Goal: Participate in discussion

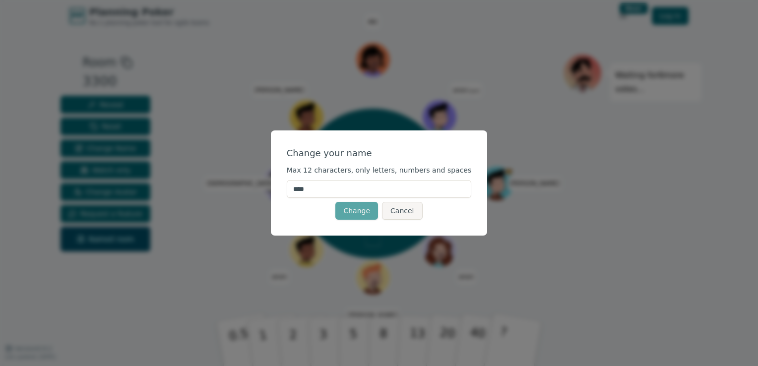
drag, startPoint x: 322, startPoint y: 192, endPoint x: 271, endPoint y: 188, distance: 51.3
click at [271, 188] on div "Change your name Max 12 characters, only letters, numbers and spaces **** Chang…" at bounding box center [379, 183] width 758 height 366
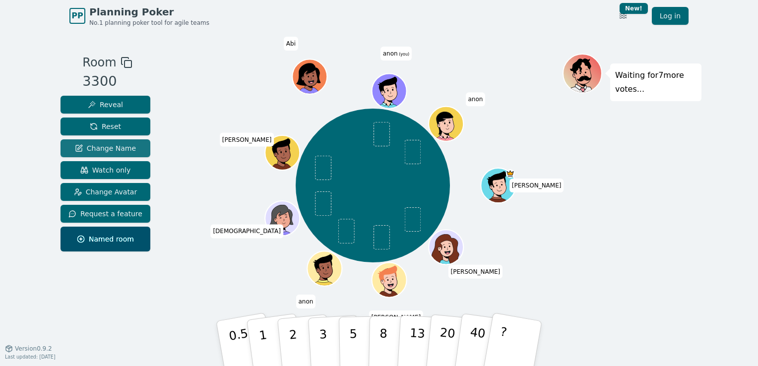
click at [109, 147] on span "Change Name" at bounding box center [105, 148] width 61 height 10
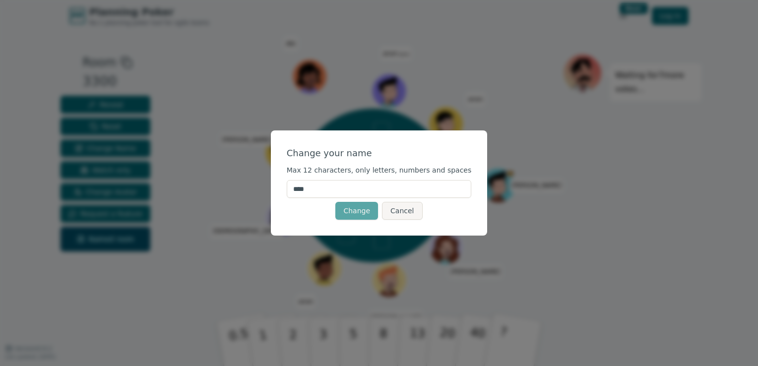
drag, startPoint x: 331, startPoint y: 189, endPoint x: 256, endPoint y: 182, distance: 75.3
click at [256, 182] on div "Change your name Max 12 characters, only letters, numbers and spaces **** Chang…" at bounding box center [379, 183] width 758 height 366
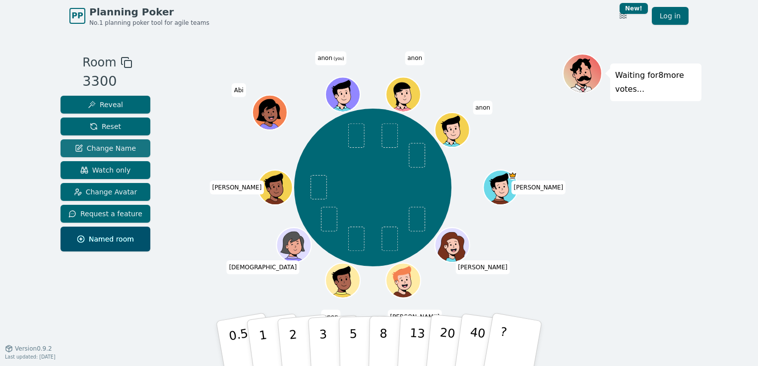
click at [112, 147] on span "Change Name" at bounding box center [105, 148] width 61 height 10
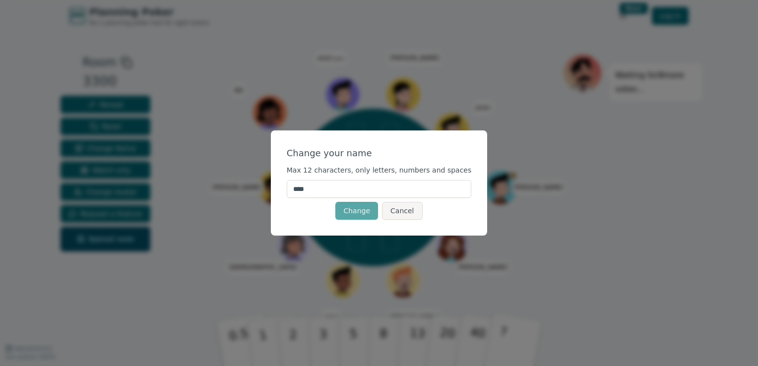
click at [334, 189] on input "****" at bounding box center [379, 189] width 185 height 18
type input "*"
type input "**"
click at [363, 213] on button "Change" at bounding box center [356, 211] width 43 height 18
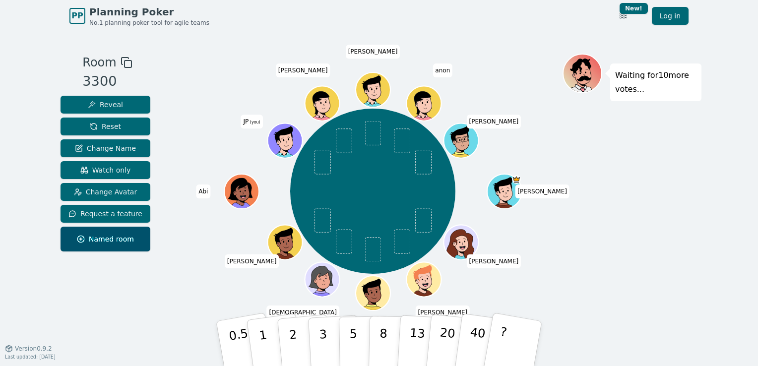
click at [604, 223] on div "Waiting for 10 more votes..." at bounding box center [632, 190] width 139 height 273
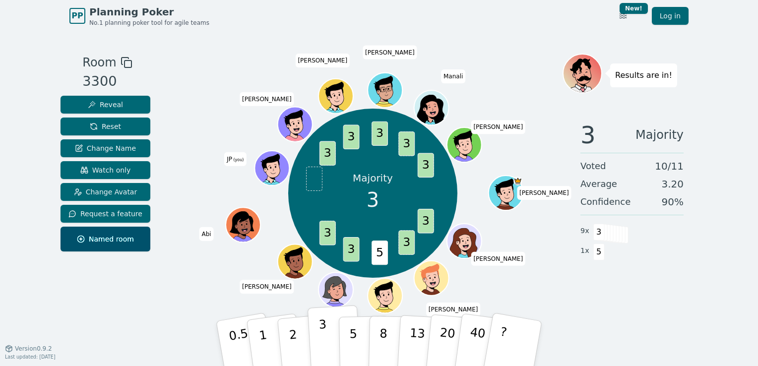
click at [321, 333] on p "3" at bounding box center [324, 345] width 11 height 54
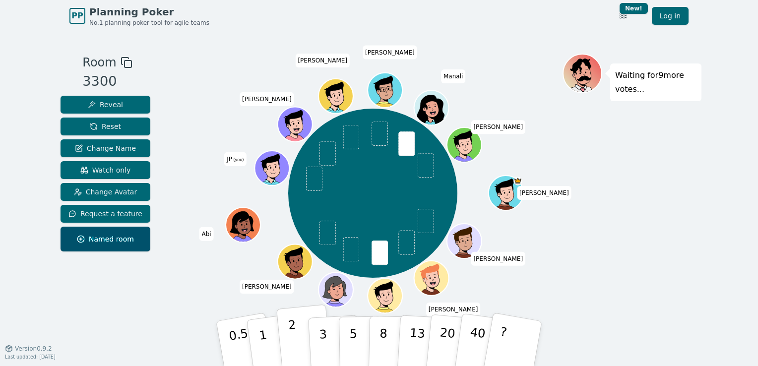
click at [289, 337] on p "2" at bounding box center [294, 345] width 13 height 54
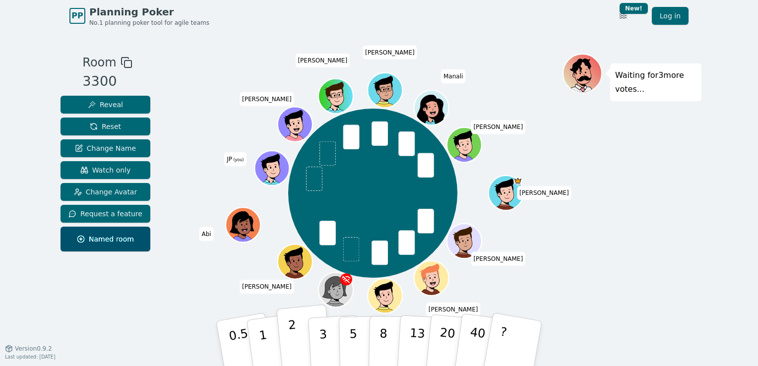
click at [290, 335] on p "2" at bounding box center [294, 345] width 13 height 54
click at [319, 330] on p "3" at bounding box center [324, 345] width 11 height 54
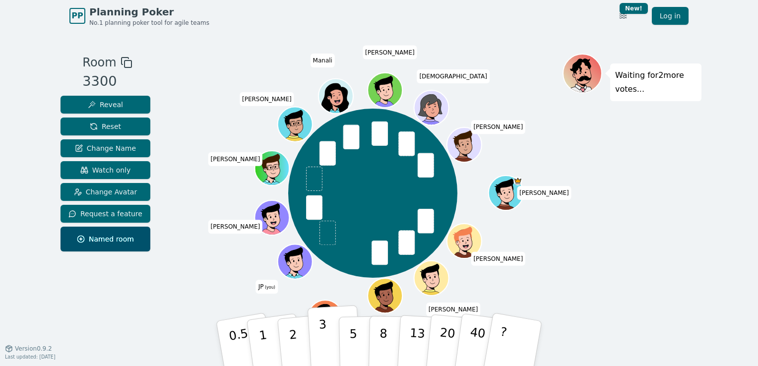
click at [326, 330] on button "3" at bounding box center [335, 343] width 54 height 77
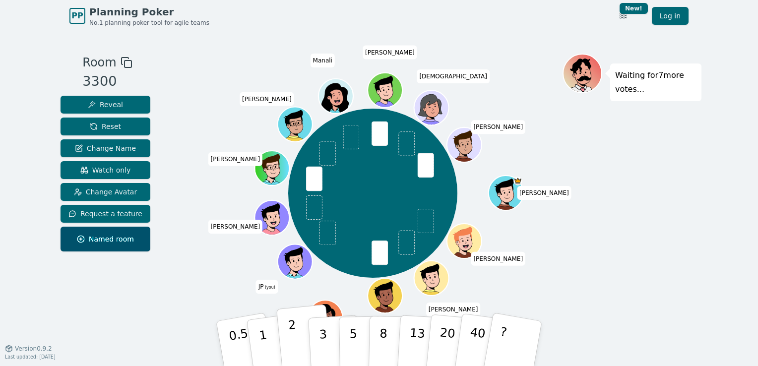
click at [290, 340] on p "2" at bounding box center [294, 345] width 13 height 54
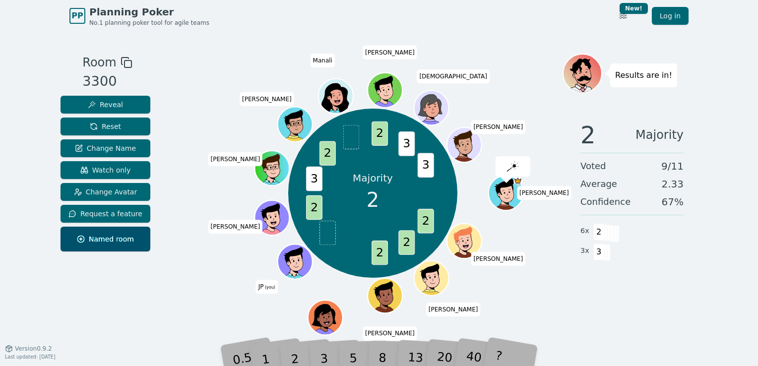
click at [323, 339] on div "3" at bounding box center [335, 344] width 32 height 36
click at [586, 297] on div "2 Majority Voted 9 / 11 Average 2.33 Confidence 67 % 6 x 2 3 x 3" at bounding box center [632, 212] width 139 height 199
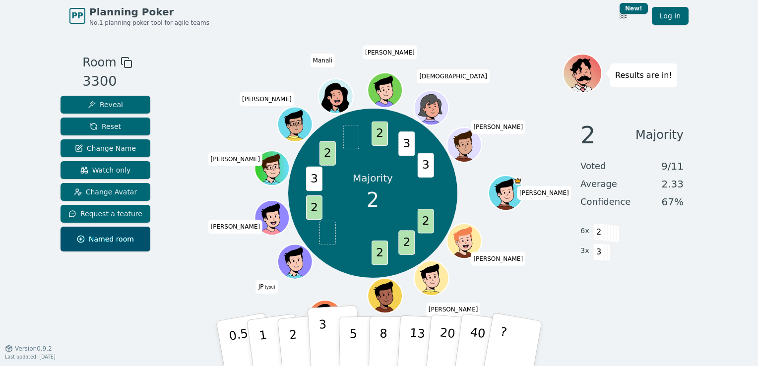
click at [320, 343] on p "3" at bounding box center [324, 345] width 11 height 54
click at [295, 339] on p "2" at bounding box center [294, 345] width 13 height 54
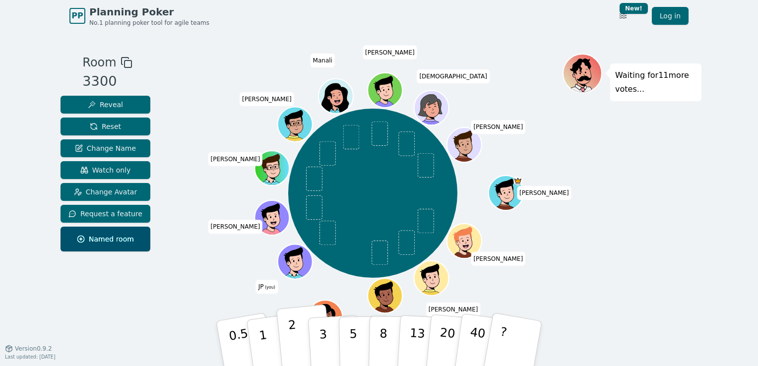
click at [286, 345] on button "2" at bounding box center [304, 344] width 57 height 79
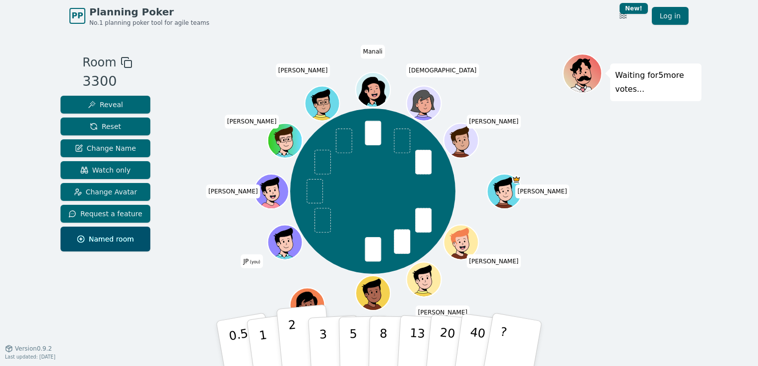
click at [290, 345] on p "2" at bounding box center [294, 345] width 13 height 54
click at [601, 178] on div "Waiting for 3 more votes..." at bounding box center [632, 190] width 139 height 273
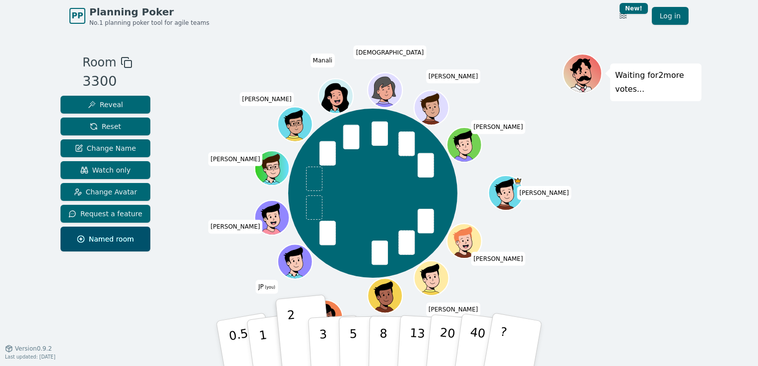
click at [611, 208] on div "Waiting for 2 more votes..." at bounding box center [632, 190] width 139 height 273
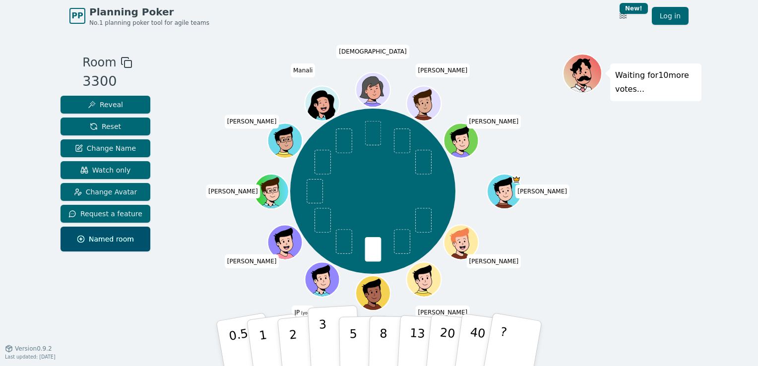
click at [319, 331] on p "3" at bounding box center [324, 345] width 11 height 54
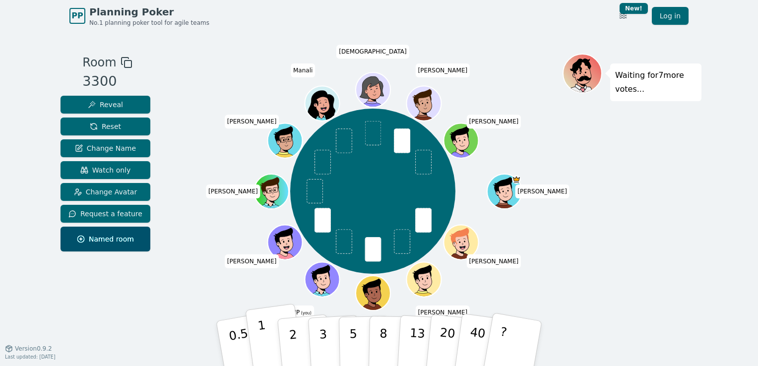
click at [263, 326] on p "1" at bounding box center [264, 345] width 15 height 54
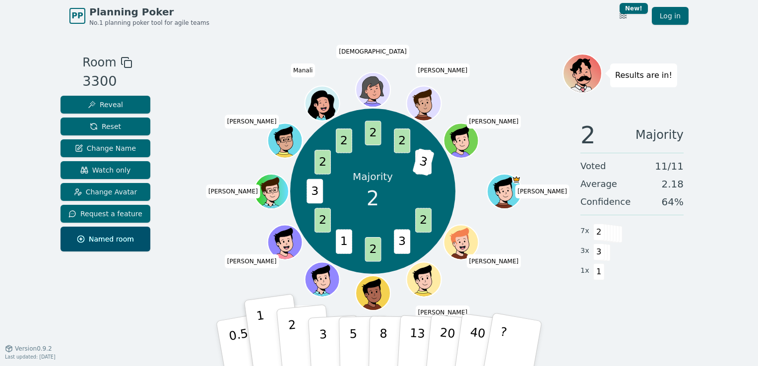
click at [293, 342] on p "2" at bounding box center [294, 345] width 13 height 54
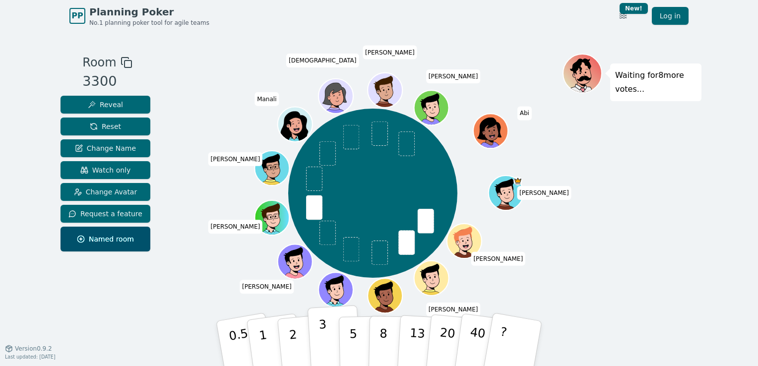
click at [316, 348] on button "3" at bounding box center [335, 343] width 54 height 77
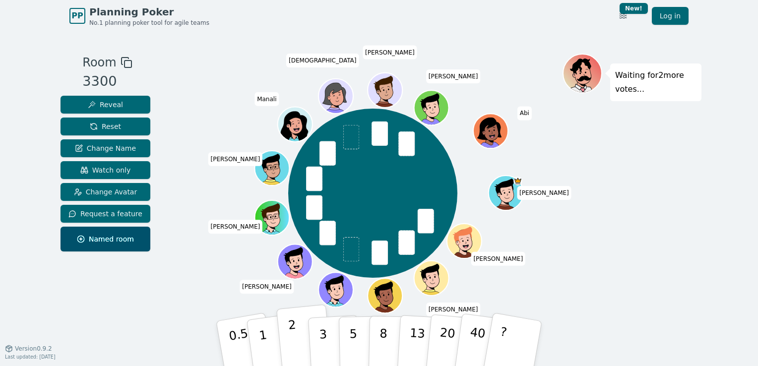
click at [292, 331] on p "2" at bounding box center [294, 345] width 13 height 54
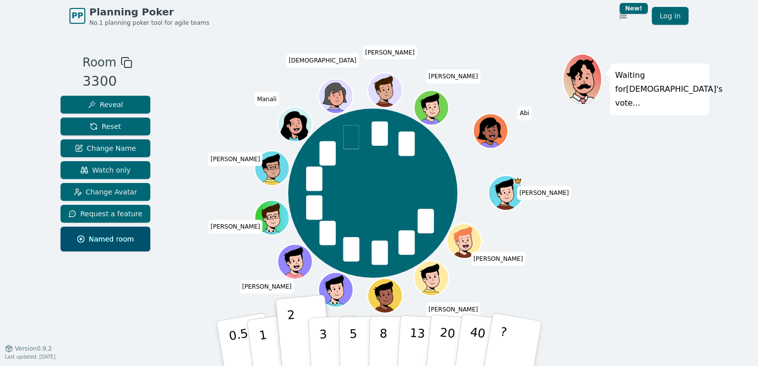
click at [204, 266] on div "[PERSON_NAME] [PERSON_NAME] [PERSON_NAME] JP (you) [PERSON_NAME] [PERSON_NAME] …" at bounding box center [373, 193] width 380 height 244
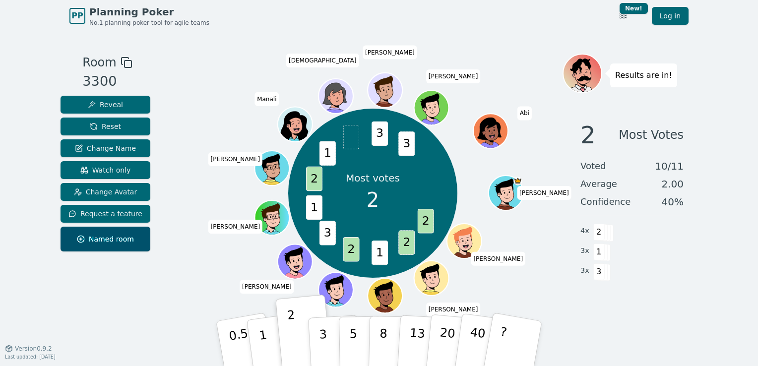
click at [175, 248] on div "Room 3300 Reveal Reset Change Name Watch only Change Avatar Request a feature N…" at bounding box center [379, 190] width 645 height 273
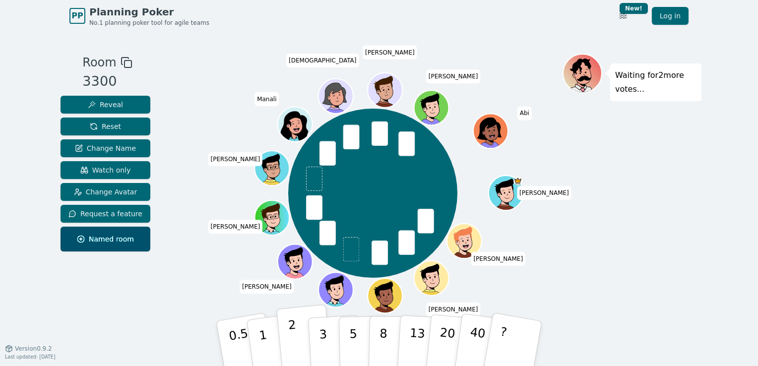
click at [291, 345] on p "2" at bounding box center [294, 345] width 13 height 54
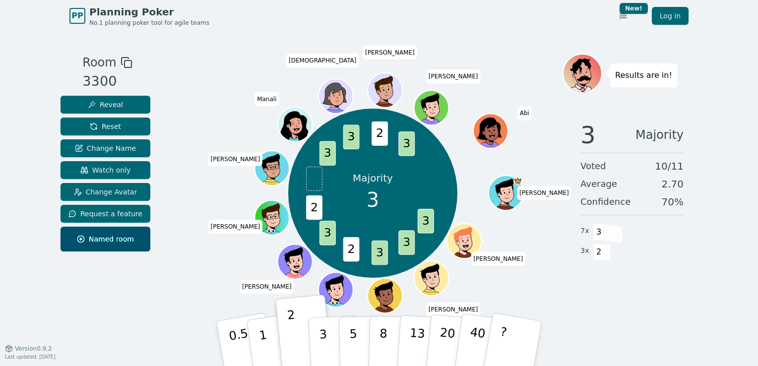
click at [500, 35] on div "Room 3300 Reveal Reset Change Name Watch only Change Avatar Request a feature N…" at bounding box center [379, 190] width 645 height 317
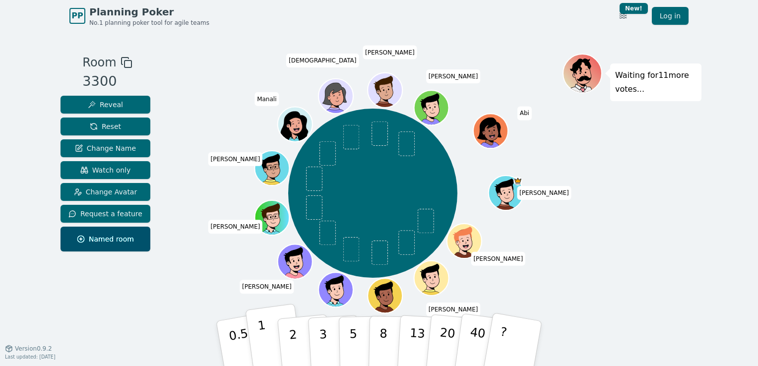
click at [267, 338] on button "1" at bounding box center [274, 344] width 59 height 80
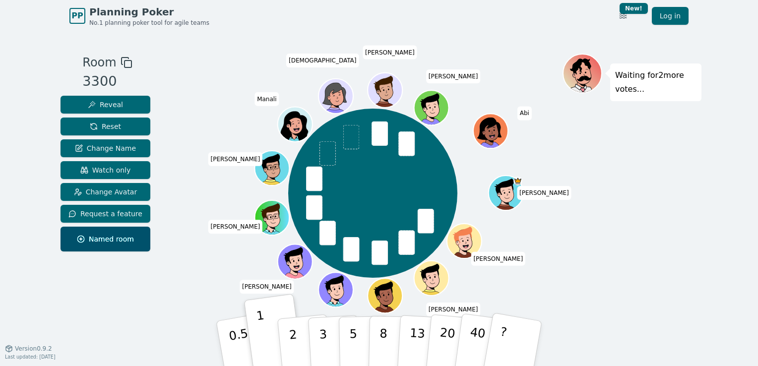
click at [663, 217] on div "Waiting for 2 more votes..." at bounding box center [632, 190] width 139 height 273
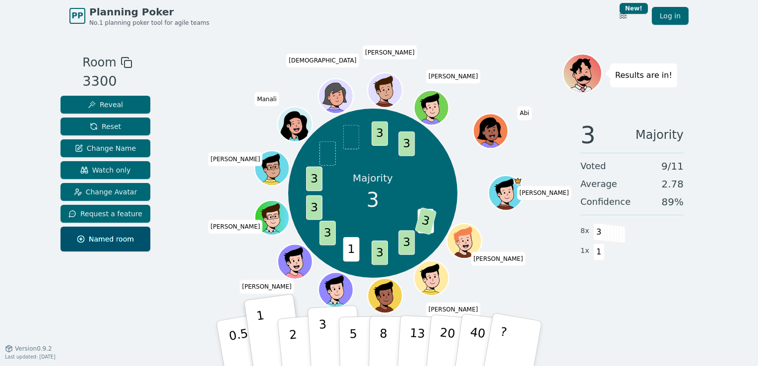
click at [327, 338] on button "3" at bounding box center [335, 343] width 54 height 77
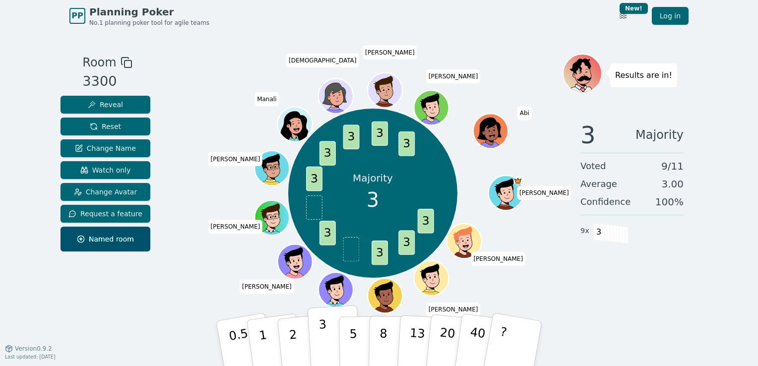
click at [328, 340] on button "3" at bounding box center [335, 343] width 54 height 77
